Goal: Transaction & Acquisition: Book appointment/travel/reservation

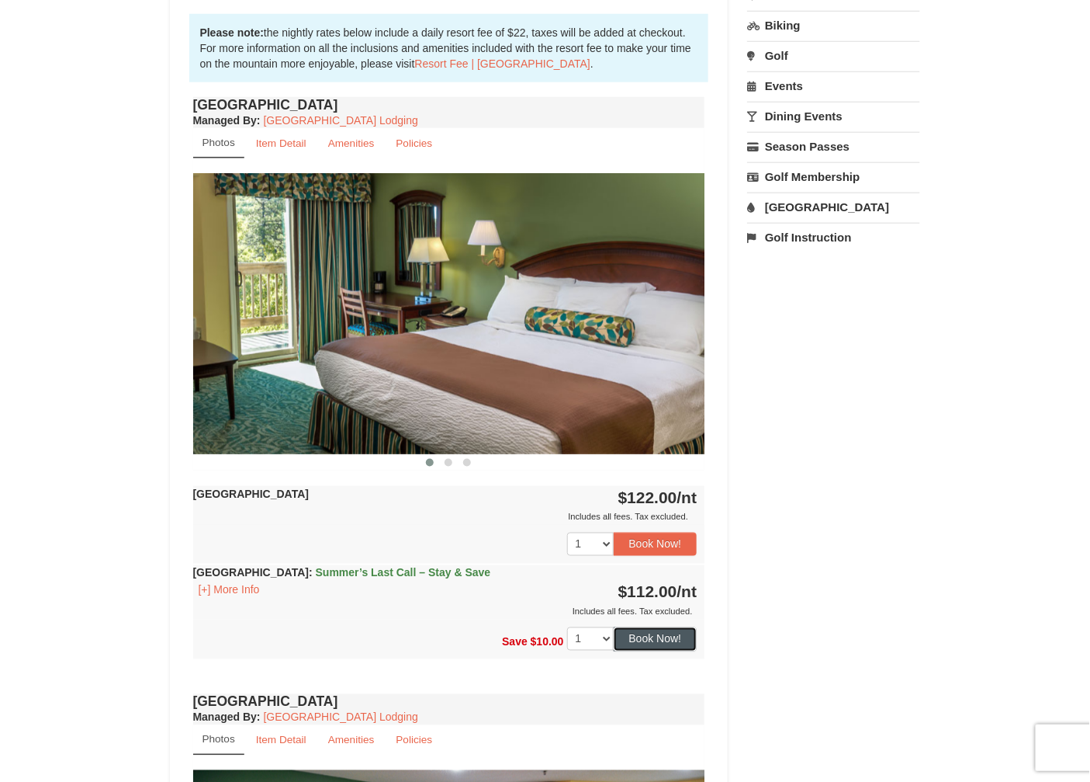
click at [692, 633] on button "Book Now!" at bounding box center [656, 638] width 84 height 23
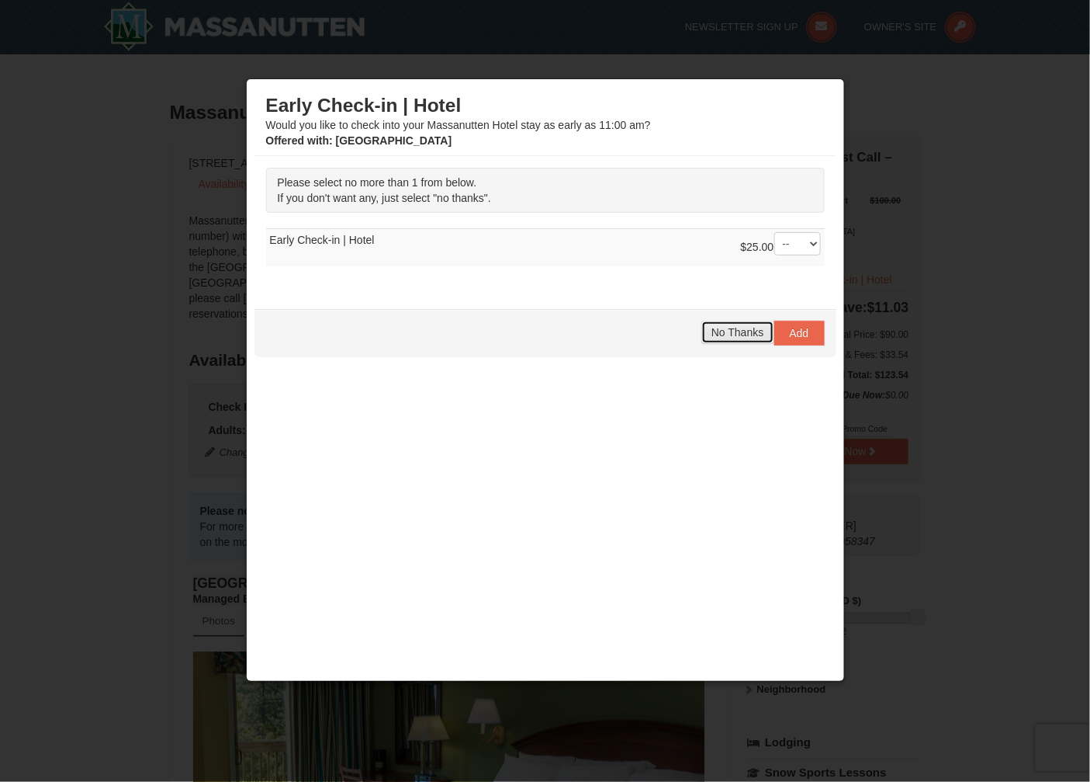
click at [703, 338] on button "No Thanks" at bounding box center [738, 332] width 72 height 23
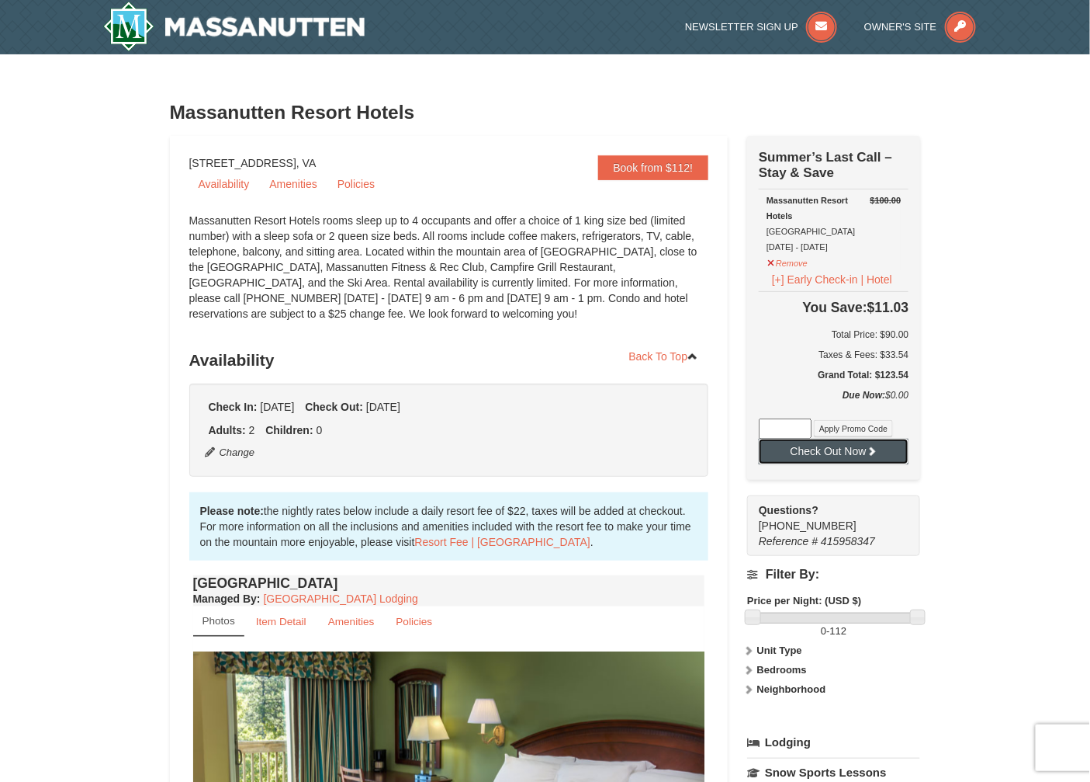
click at [893, 439] on button "Check Out Now" at bounding box center [834, 451] width 150 height 25
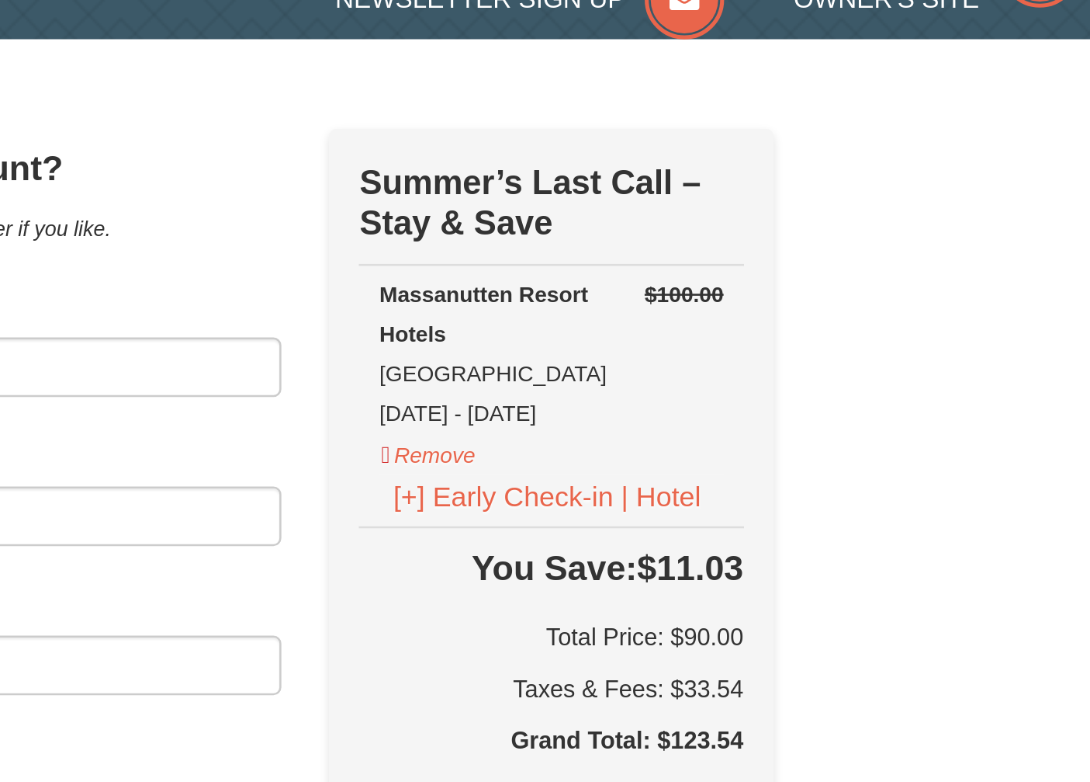
select select "9"
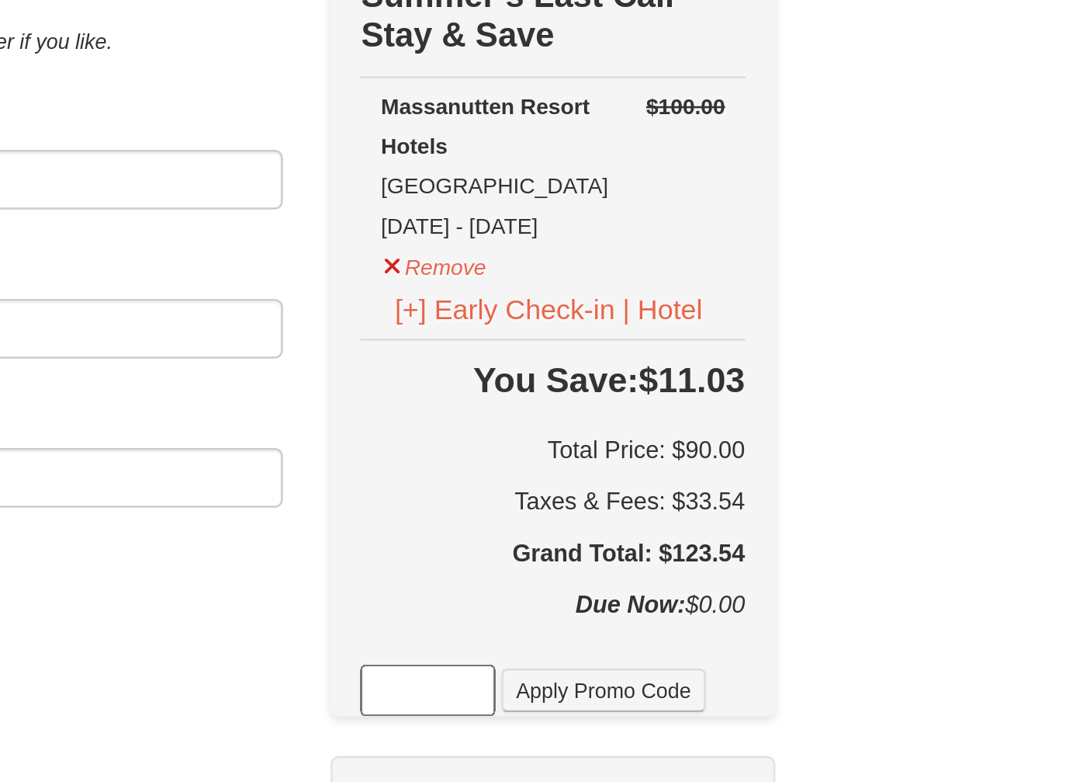
click at [844, 280] on h6 "Total Price: $90.00" at bounding box center [770, 288] width 150 height 16
copy h6 "90.00"
click at [844, 321] on h5 "Grand Total: $123.54" at bounding box center [770, 329] width 150 height 16
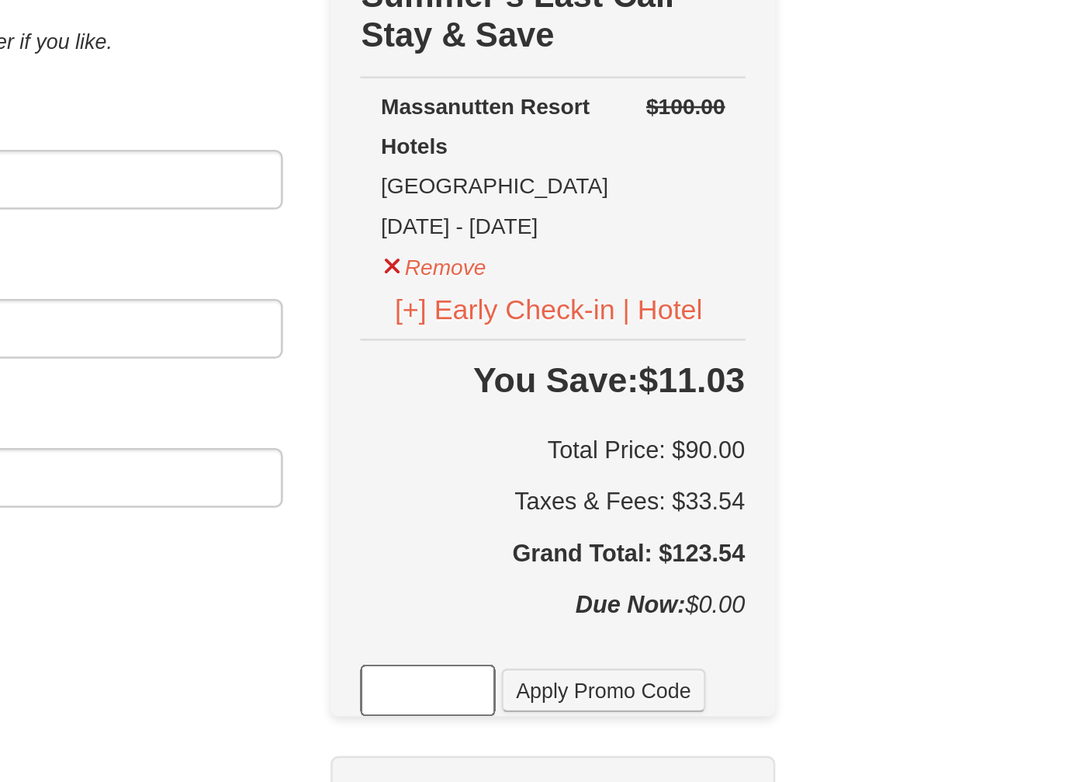
copy h5 "123.54"
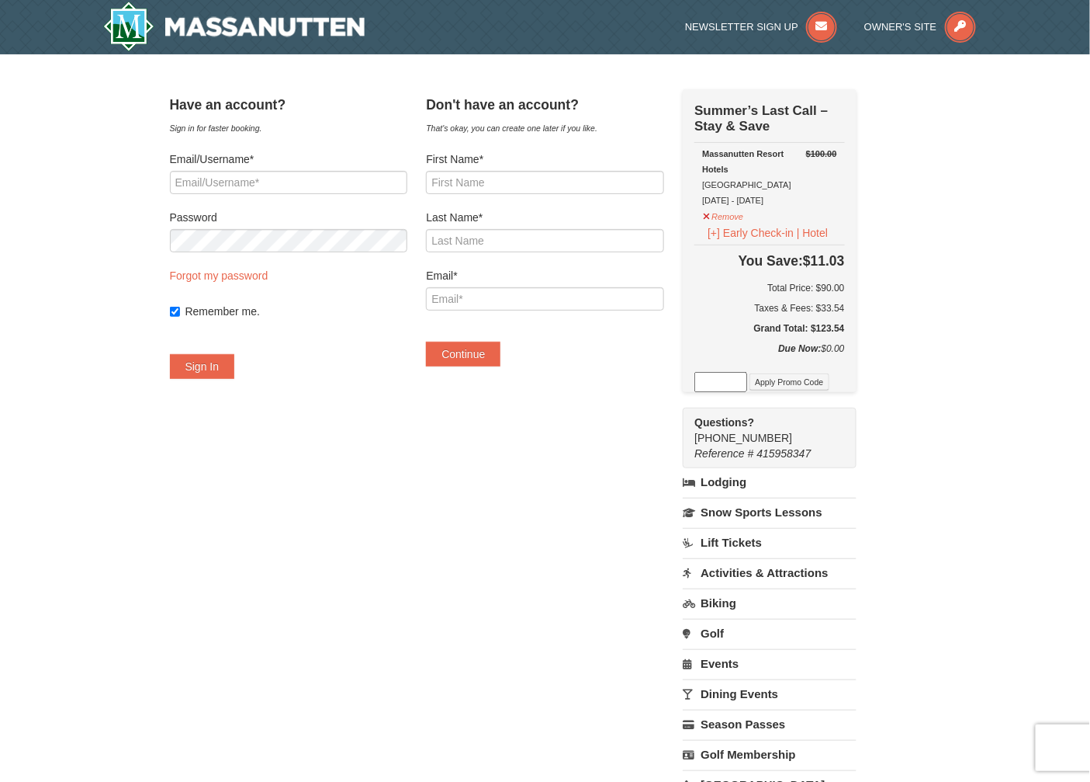
click at [419, 644] on div "Have an account? Sign in for faster booking. Email/Username* Password Forgot my…" at bounding box center [545, 466] width 751 height 755
